Goal: Information Seeking & Learning: Learn about a topic

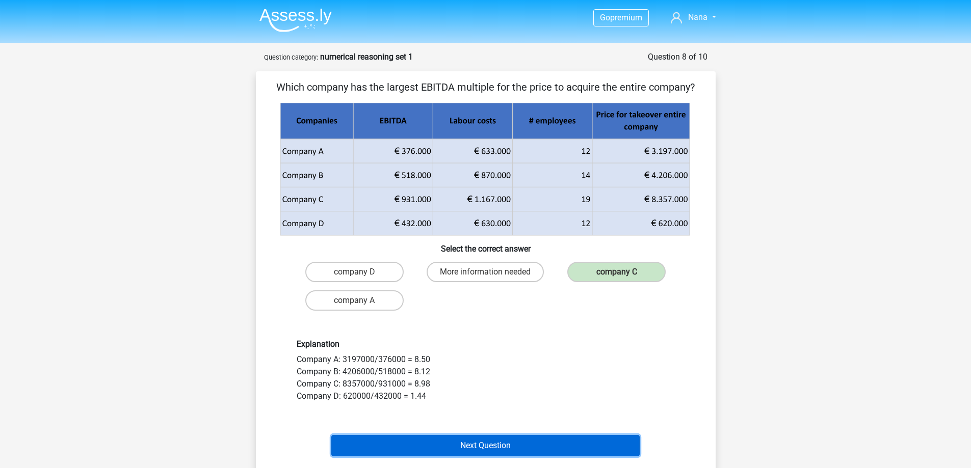
click at [478, 449] on button "Next Question" at bounding box center [485, 445] width 308 height 21
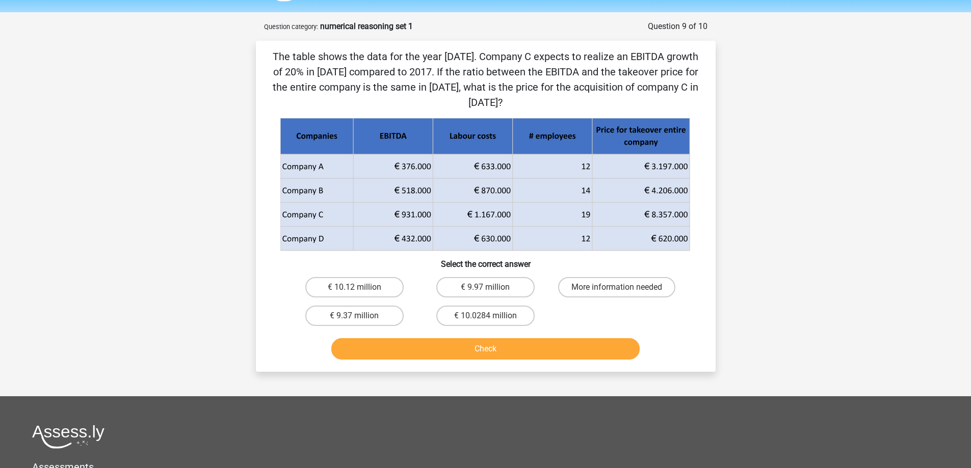
scroll to position [10, 0]
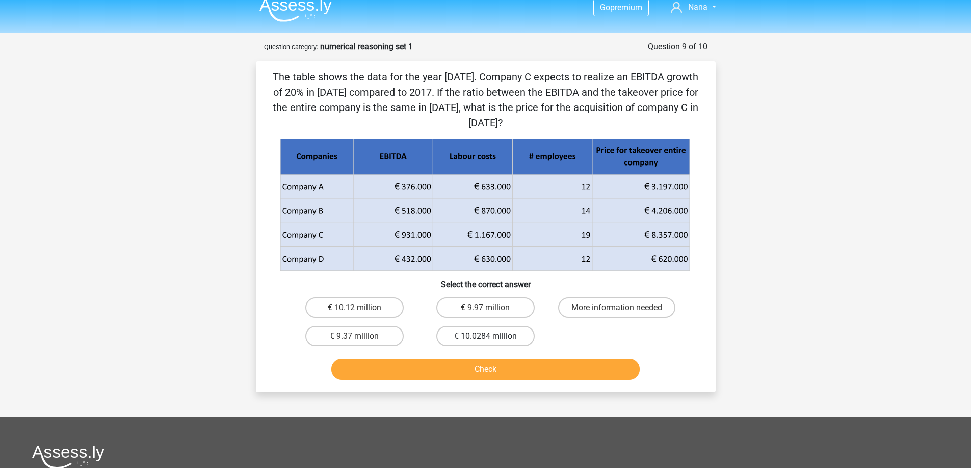
click at [476, 334] on label "€ 10.0284 million" at bounding box center [485, 336] width 98 height 20
click at [485, 336] on input "€ 10.0284 million" at bounding box center [488, 339] width 7 height 7
radio input "true"
click at [477, 367] on button "Check" at bounding box center [485, 369] width 308 height 21
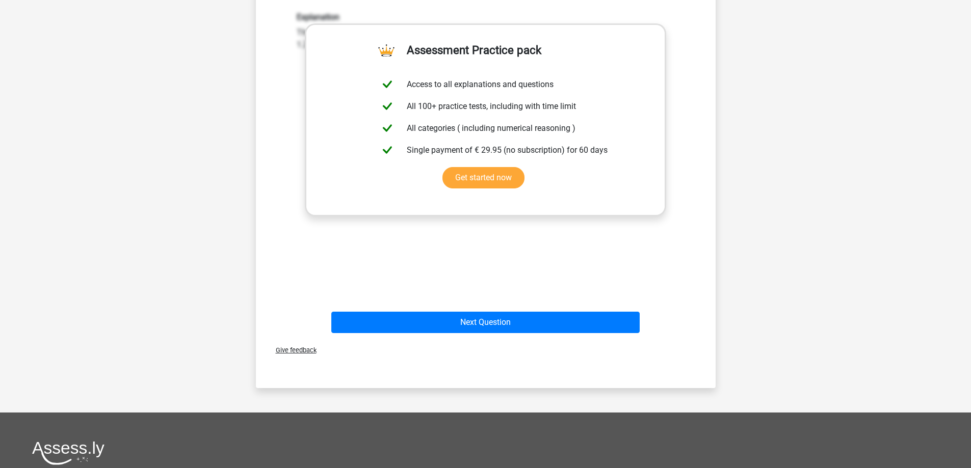
scroll to position [415, 0]
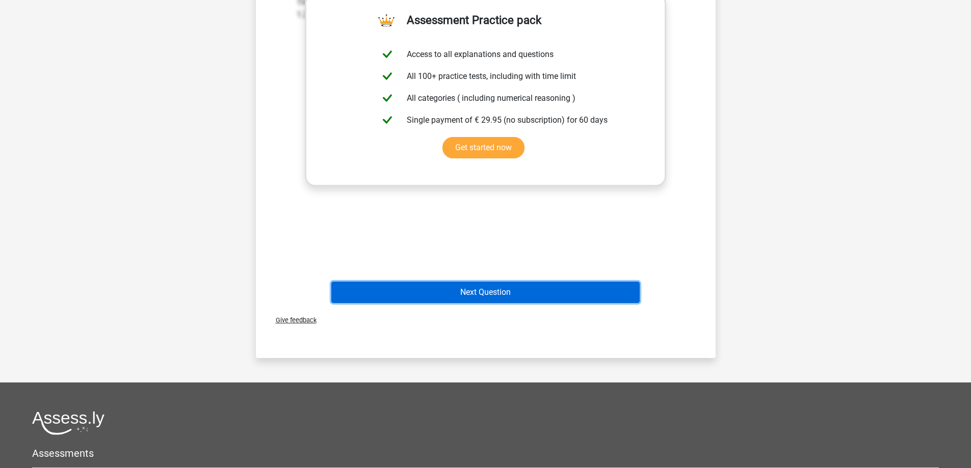
click at [622, 285] on button "Next Question" at bounding box center [485, 292] width 308 height 21
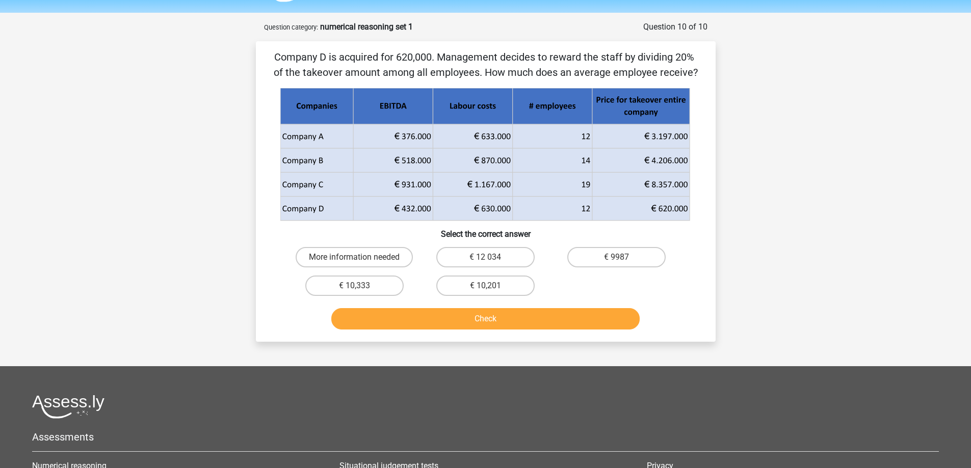
scroll to position [29, 0]
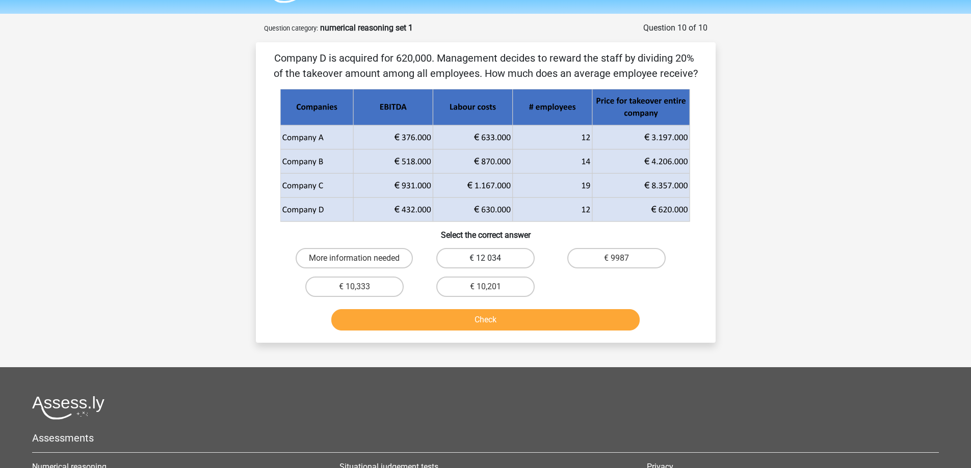
click at [520, 263] on label "€ 12 034" at bounding box center [485, 258] width 98 height 20
click at [492, 263] on input "€ 12 034" at bounding box center [488, 261] width 7 height 7
radio input "true"
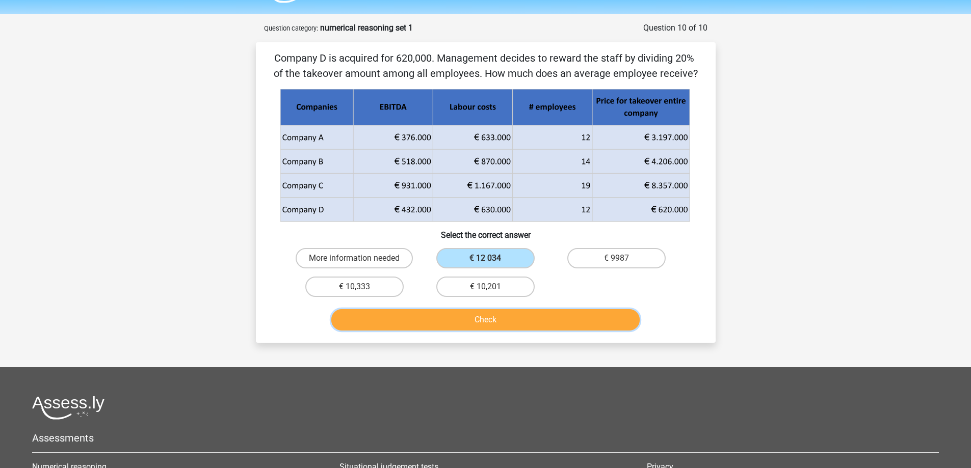
click at [538, 328] on button "Check" at bounding box center [485, 319] width 308 height 21
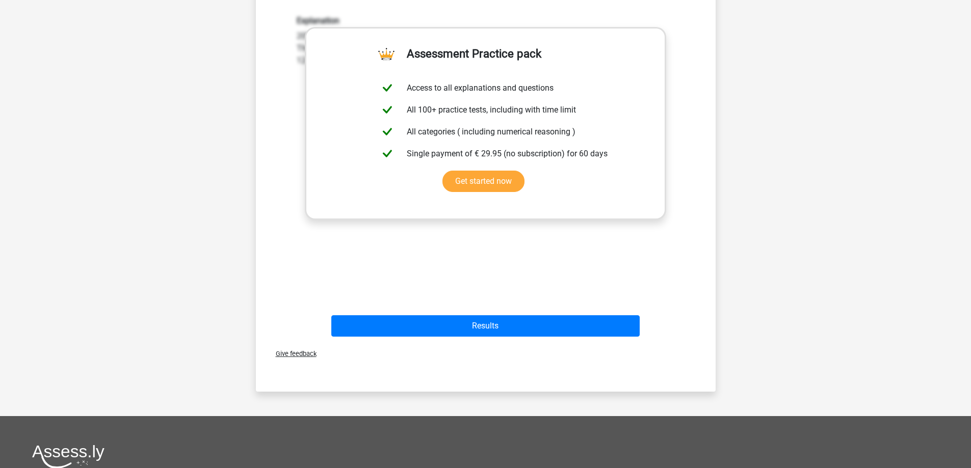
scroll to position [364, 0]
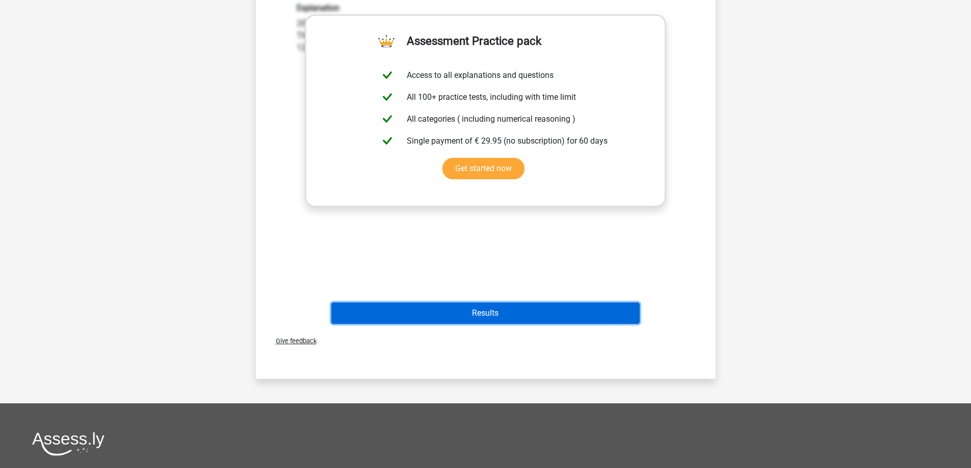
click at [495, 321] on button "Results" at bounding box center [485, 313] width 308 height 21
click at [603, 318] on button "Results" at bounding box center [485, 313] width 308 height 21
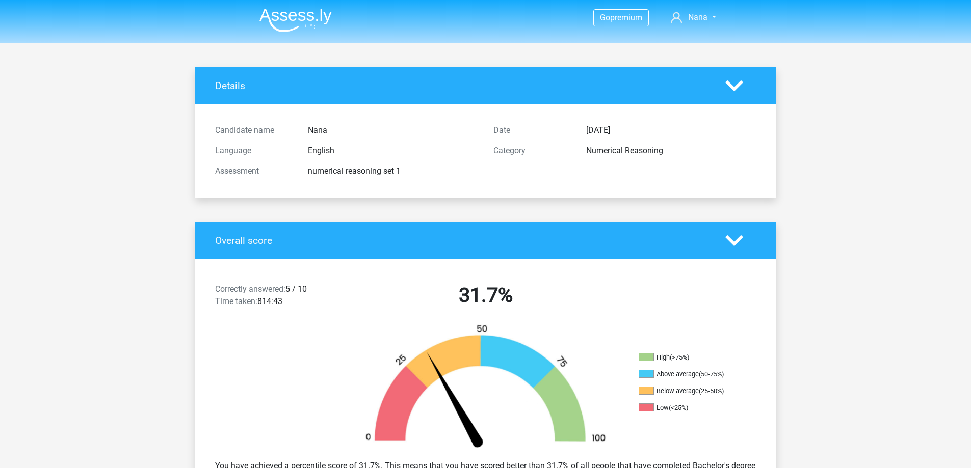
click at [297, 17] on img at bounding box center [295, 20] width 72 height 24
